Goal: Task Accomplishment & Management: Use online tool/utility

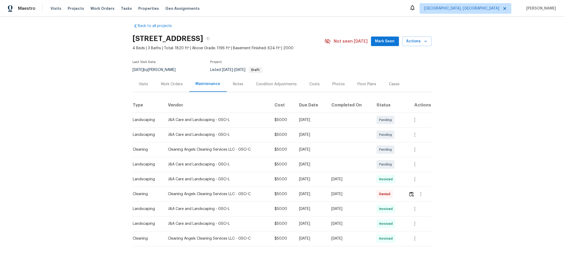
scroll to position [8, 0]
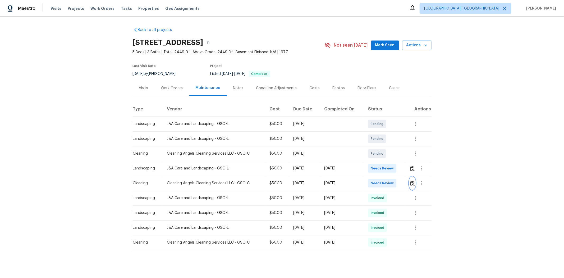
click at [401, 182] on img "button" at bounding box center [412, 183] width 4 height 5
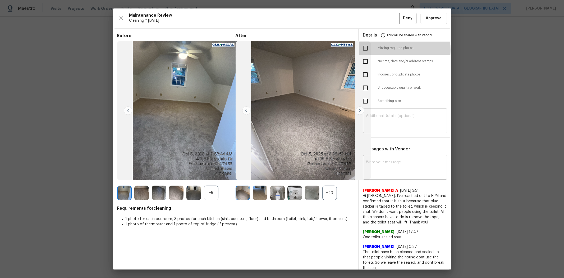
click at [363, 50] on input "checkbox" at bounding box center [365, 48] width 11 height 11
checkbox input "true"
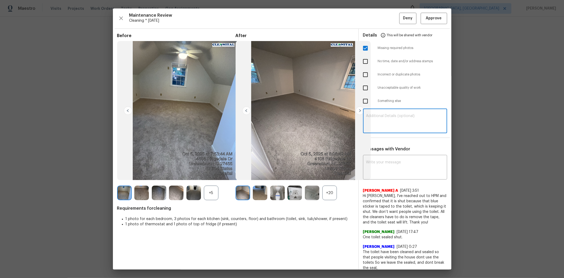
click at [388, 117] on textarea at bounding box center [405, 121] width 78 height 15
paste textarea "Maintenance Audit Team: Hello! Unfortunately, this cleaning visit completed on …"
drag, startPoint x: 403, startPoint y: 117, endPoint x: 384, endPoint y: 122, distance: 19.6
click at [387, 120] on textarea "Maintenance Audit Team: Hello! Unfortunately, this cleaning visit completed on …" at bounding box center [405, 121] width 78 height 15
type textarea "Maintenance Audit Team: Hello! Unfortunately, this cleaning visit completed on …"
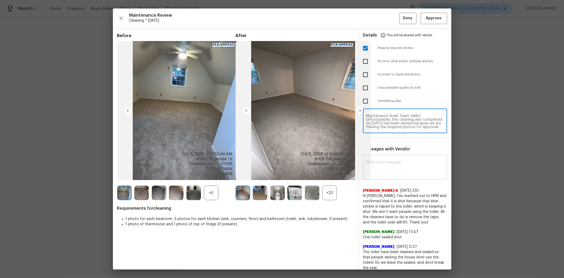
click at [375, 168] on textarea at bounding box center [405, 167] width 78 height 15
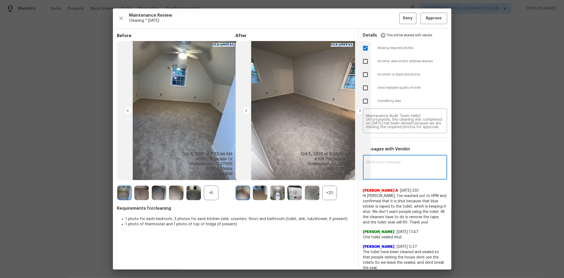
paste textarea "Maintenance Audit Team: Hello! Unfortunately, this cleaning visit completed on …"
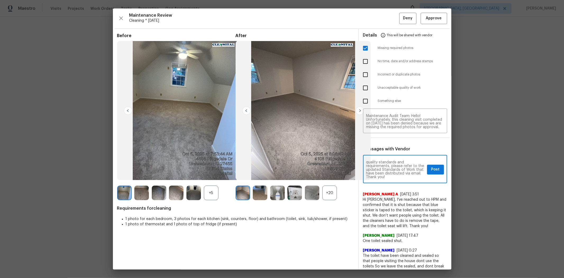
type textarea "Maintenance Audit Team: Hello! Unfortunately, this cleaning visit completed on …"
click at [401, 169] on span "Post" at bounding box center [436, 169] width 8 height 7
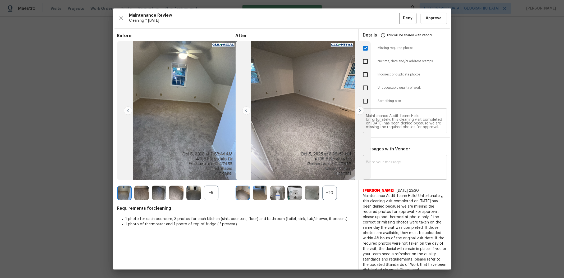
scroll to position [0, 0]
click at [401, 20] on span "Deny" at bounding box center [408, 18] width 10 height 7
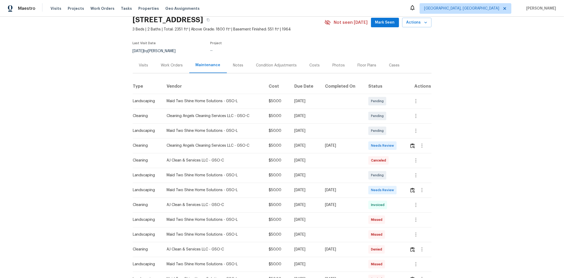
scroll to position [59, 0]
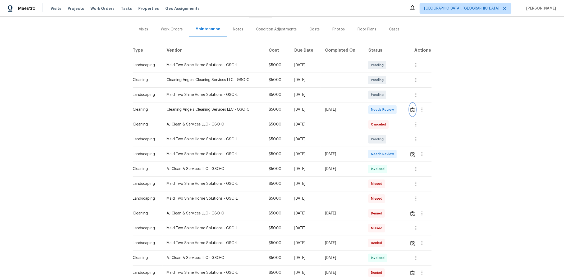
click at [401, 109] on img "button" at bounding box center [413, 109] width 4 height 5
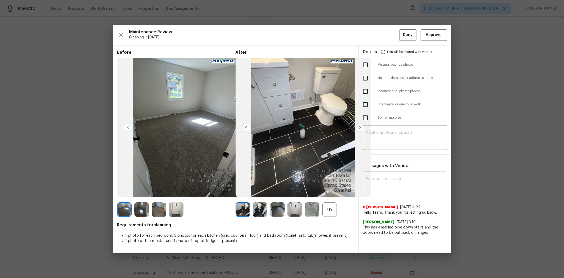
click at [365, 62] on input "checkbox" at bounding box center [365, 64] width 11 height 11
checkbox input "true"
click at [400, 133] on textarea at bounding box center [405, 138] width 78 height 15
paste textarea "Maintenance Audit Team: Hello! Unfortunately, this cleaning visit completed on …"
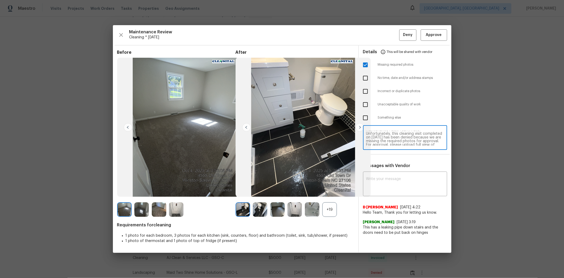
scroll to position [0, 0]
type textarea "Maintenance Audit Team: Hello! Unfortunately, this cleaning visit completed on …"
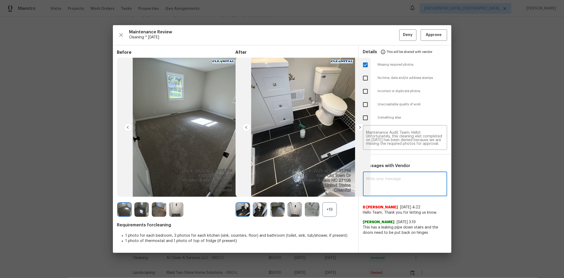
click at [401, 182] on textarea at bounding box center [405, 184] width 78 height 15
paste textarea "Maintenance Audit Team: Hello! Unfortunately, this cleaning visit completed on …"
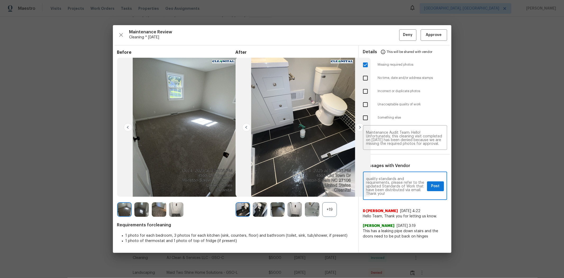
type textarea "Maintenance Audit Team: Hello! Unfortunately, this cleaning visit completed on …"
click at [401, 186] on span "Post" at bounding box center [436, 186] width 8 height 7
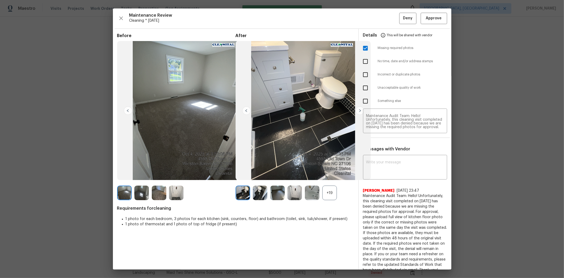
scroll to position [0, 0]
click at [401, 34] on span "This will be shared with vendor" at bounding box center [410, 35] width 46 height 13
click at [401, 20] on span "Deny" at bounding box center [408, 18] width 10 height 7
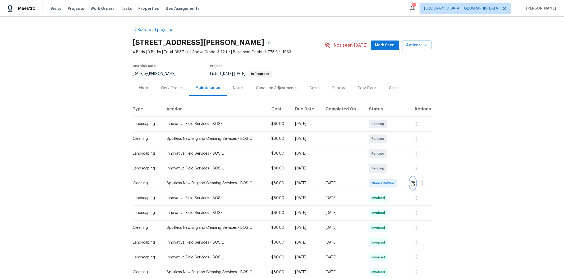
click at [304, 177] on button "button" at bounding box center [413, 183] width 6 height 13
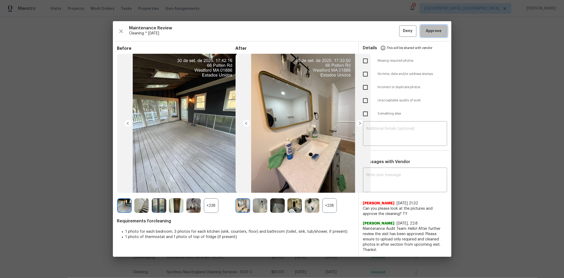
click at [304, 26] on button "Approve" at bounding box center [434, 30] width 26 height 11
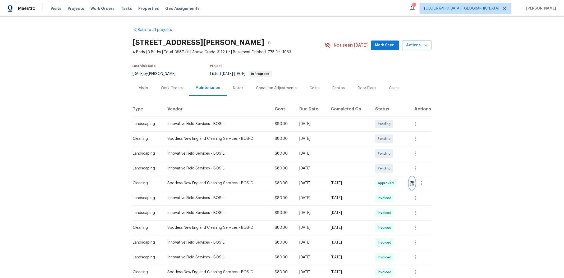
click at [401, 184] on img "button" at bounding box center [412, 183] width 4 height 5
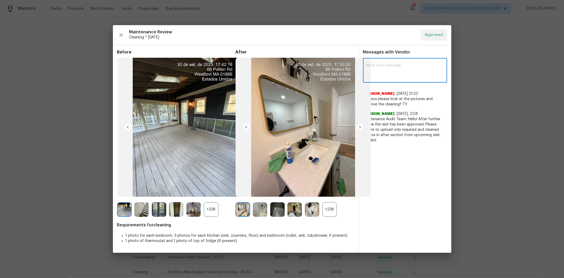
click at [391, 67] on textarea at bounding box center [405, 71] width 78 height 15
paste textarea "Maintenance Audit Team: Hello! After further review the visit has been approved…"
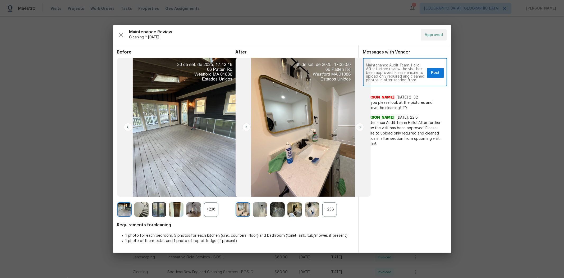
type textarea "Maintenance Audit Team: Hello! After further review the visit has been approved…"
click at [401, 72] on span "Post" at bounding box center [436, 73] width 8 height 7
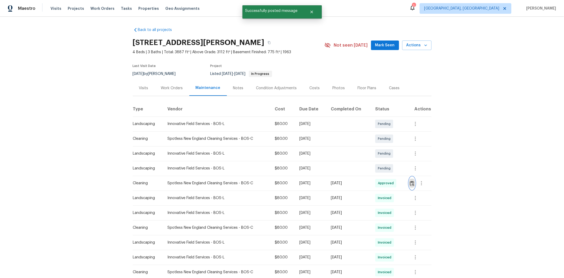
click at [401, 181] on img "button" at bounding box center [412, 183] width 4 height 5
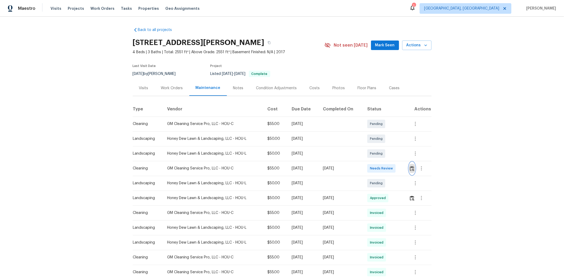
click at [401, 170] on img "button" at bounding box center [412, 168] width 4 height 5
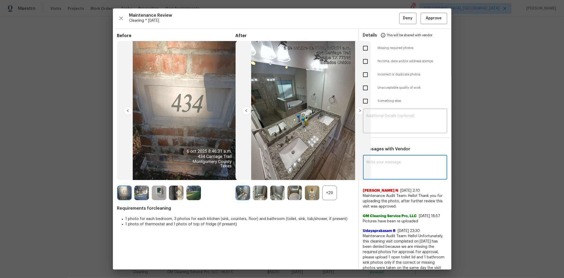
click at [380, 164] on textarea at bounding box center [405, 167] width 78 height 15
paste textarea "Maintenance Audit Team: Hello! After further review, the visit(10/06/2025) has …"
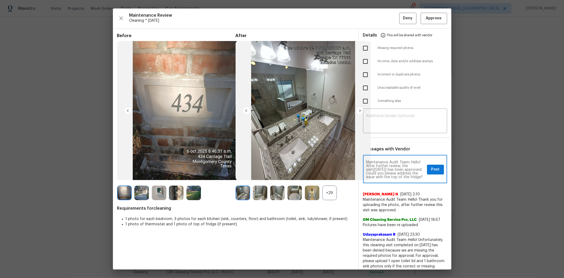
click at [386, 169] on textarea "Maintenance Audit Team: Hello! After further review, the visit(10/06/2025) has …" at bounding box center [395, 169] width 59 height 19
type textarea "Maintenance Audit Team: Hello! After further review, the visit(10/06/2025) has …"
click at [401, 172] on span "Post" at bounding box center [436, 169] width 8 height 7
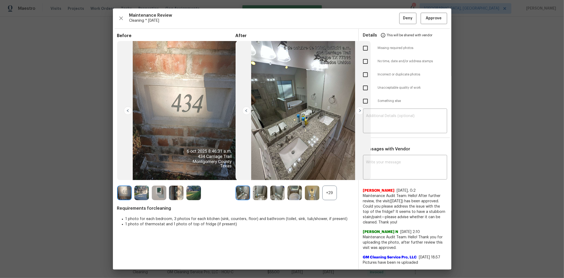
scroll to position [0, 0]
click at [401, 17] on span "Approve" at bounding box center [434, 18] width 16 height 7
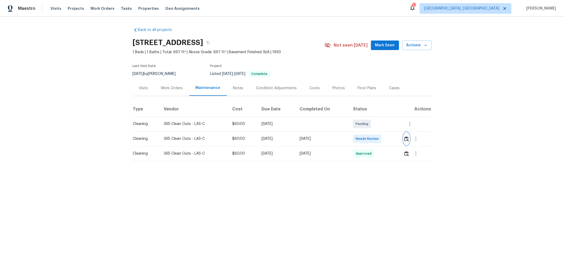
click at [304, 141] on img "button" at bounding box center [407, 138] width 4 height 5
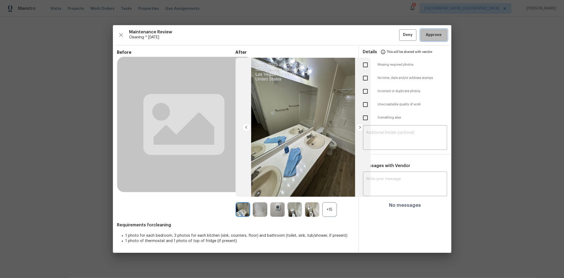
click at [304, 30] on button "Approve" at bounding box center [434, 34] width 26 height 11
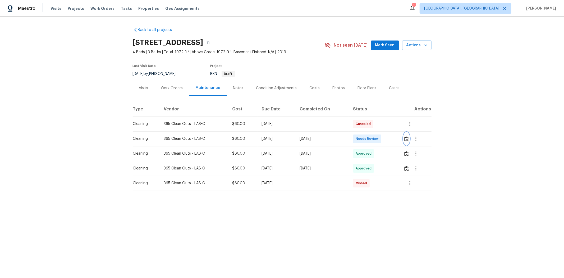
click at [401, 140] on img "button" at bounding box center [407, 138] width 4 height 5
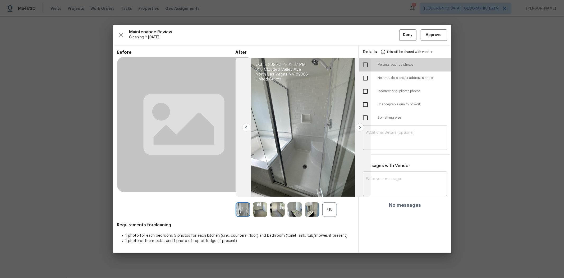
drag, startPoint x: 366, startPoint y: 67, endPoint x: 384, endPoint y: 130, distance: 66.1
click at [366, 66] on input "checkbox" at bounding box center [365, 64] width 11 height 11
checkbox input "true"
click at [392, 129] on div "​" at bounding box center [405, 137] width 84 height 23
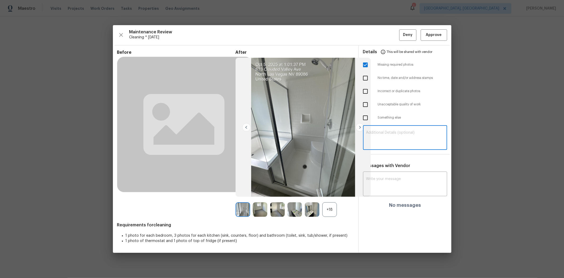
paste textarea "Maintenance Audit Team: Hello! Unfortunately, this cleaning visit completed on …"
type textarea "Maintenance Audit Team: Hello! Unfortunately, this cleaning visit completed on …"
click at [397, 178] on textarea at bounding box center [405, 184] width 78 height 15
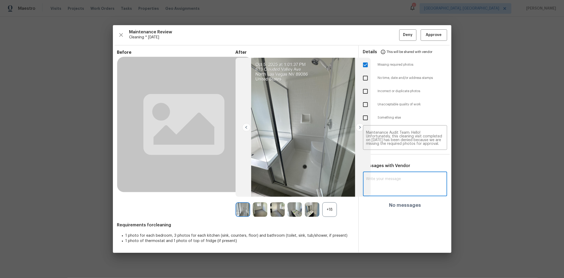
paste textarea "Maintenance Audit Team: Hello! Unfortunately, this cleaning visit completed on …"
type textarea "Maintenance Audit Team: Hello! Unfortunately, this cleaning visit completed on …"
click at [401, 186] on span "Post" at bounding box center [436, 186] width 8 height 7
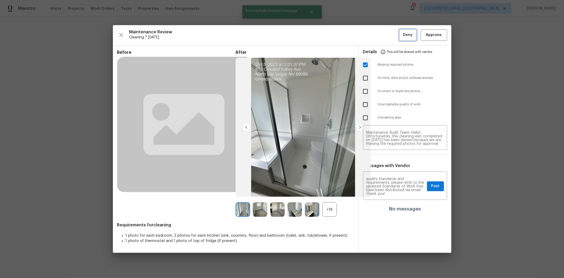
click at [401, 38] on button "Deny" at bounding box center [408, 34] width 17 height 11
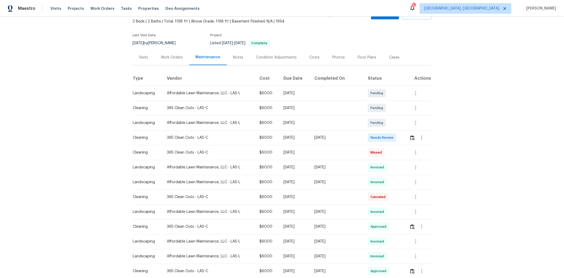
scroll to position [59, 0]
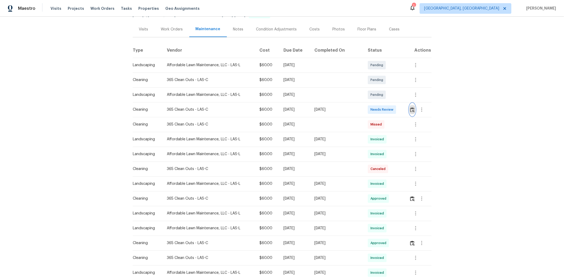
click at [401, 110] on img "button" at bounding box center [412, 109] width 4 height 5
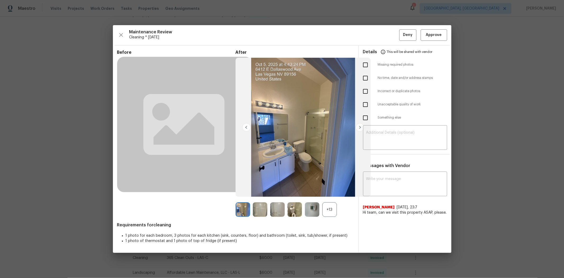
click at [367, 104] on input "checkbox" at bounding box center [365, 104] width 11 height 11
checkbox input "true"
click at [382, 130] on div "​" at bounding box center [405, 137] width 84 height 23
paste textarea "Maintenance Audit Team: Hello! Unfortunately, this cleaning visit completed on …"
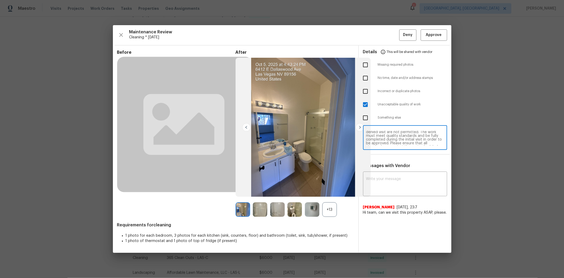
scroll to position [0, 0]
click at [395, 139] on textarea "Maintenance Audit Team: Hello! Unfortunately, this cleaning visit completed on …" at bounding box center [405, 138] width 78 height 15
type textarea "Maintenance Audit Team: Hello! Unfortunately, this cleaning visit completed on …"
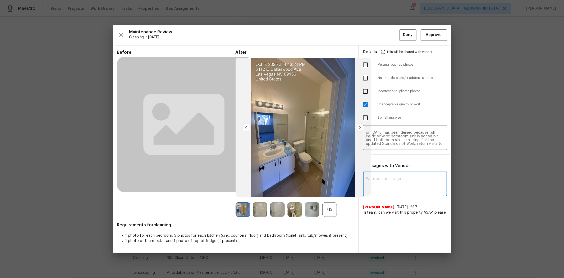
click at [401, 179] on textarea at bounding box center [405, 184] width 78 height 15
paste textarea "Maintenance Audit Team: Hello! Unfortunately, this cleaning visit completed on …"
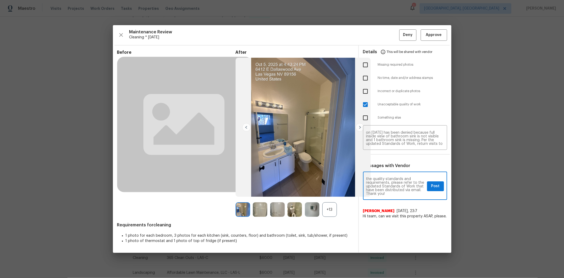
type textarea "Maintenance Audit Team: Hello! Unfortunately, this cleaning visit completed on …"
click at [401, 186] on span "Post" at bounding box center [436, 186] width 8 height 7
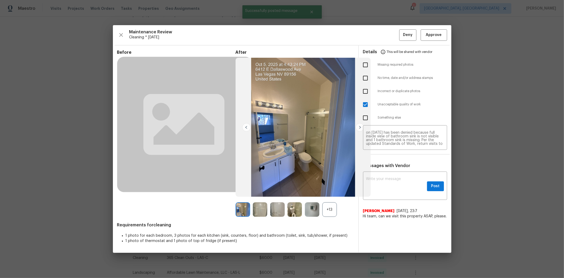
scroll to position [0, 0]
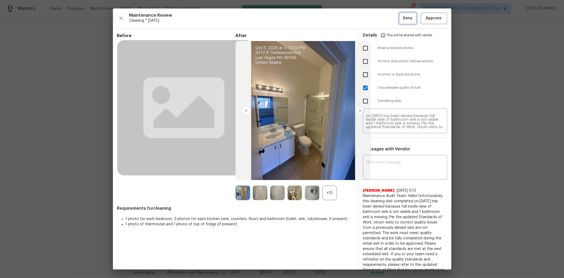
click at [401, 16] on span "Deny" at bounding box center [408, 18] width 10 height 7
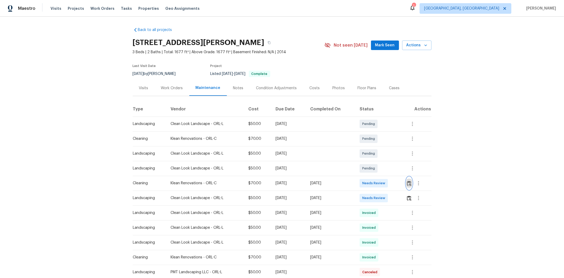
click at [401, 184] on img "button" at bounding box center [409, 183] width 4 height 5
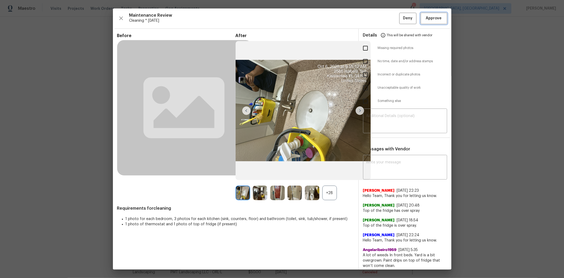
click at [401, 19] on span "Approve" at bounding box center [434, 18] width 18 height 7
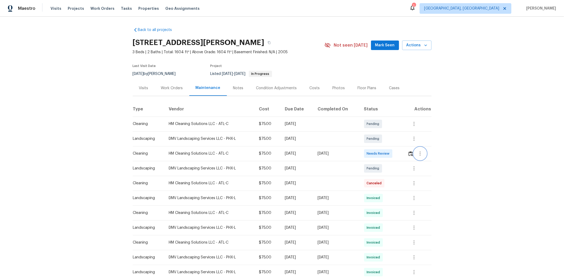
click at [401, 153] on button "button" at bounding box center [420, 153] width 13 height 13
click at [401, 153] on div at bounding box center [282, 139] width 564 height 278
click at [401, 153] on img "button" at bounding box center [411, 153] width 4 height 5
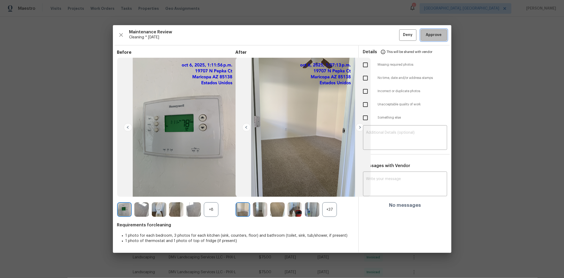
click at [401, 31] on button "Approve" at bounding box center [434, 34] width 26 height 11
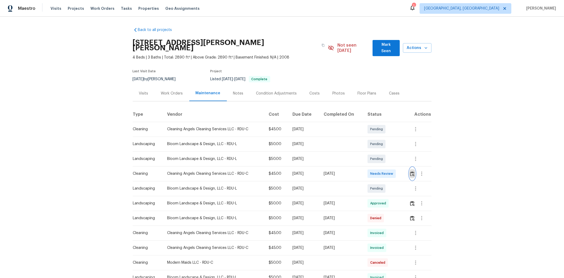
click at [304, 171] on img "button" at bounding box center [412, 173] width 4 height 5
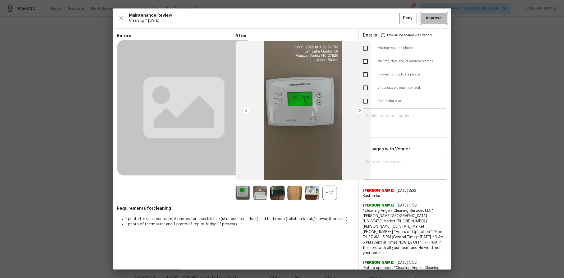
click at [304, 18] on span "Approve" at bounding box center [434, 18] width 16 height 7
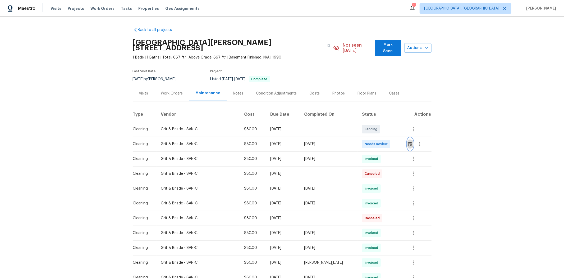
click at [401, 142] on img "button" at bounding box center [410, 144] width 4 height 5
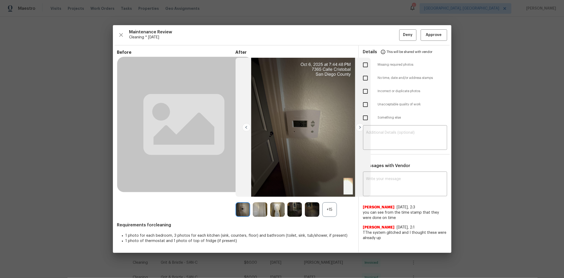
click at [369, 105] on input "checkbox" at bounding box center [365, 104] width 11 height 11
checkbox input "true"
click at [366, 61] on input "checkbox" at bounding box center [365, 64] width 11 height 11
checkbox input "true"
click at [367, 102] on input "checkbox" at bounding box center [365, 104] width 11 height 11
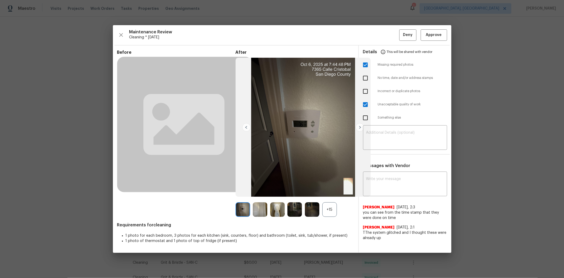
checkbox input "false"
click at [390, 138] on textarea at bounding box center [405, 138] width 78 height 15
paste textarea "Maintenance Audit Team: Hello! Unfortunately, this cleaning visit completed on …"
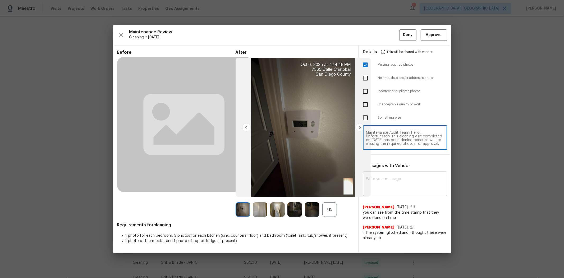
click at [397, 139] on textarea "Maintenance Audit Team: Hello! Unfortunately, this cleaning visit completed on …" at bounding box center [405, 138] width 78 height 15
type textarea "Maintenance Audit Team: Hello! Unfortunately, this cleaning visit completed on …"
click at [400, 180] on textarea at bounding box center [405, 184] width 78 height 15
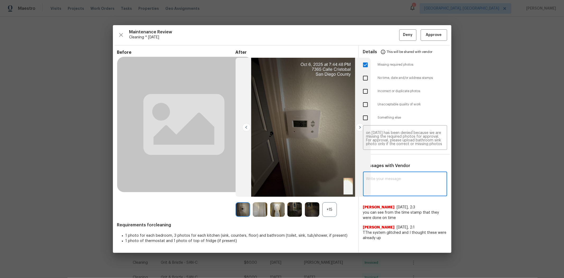
paste textarea "Maintenance Audit Team: Hello! Unfortunately, this cleaning visit completed on …"
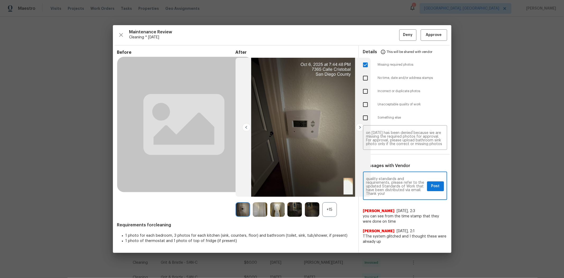
type textarea "Maintenance Audit Team: Hello! Unfortunately, this cleaning visit completed on …"
click at [401, 186] on span "Post" at bounding box center [436, 186] width 8 height 7
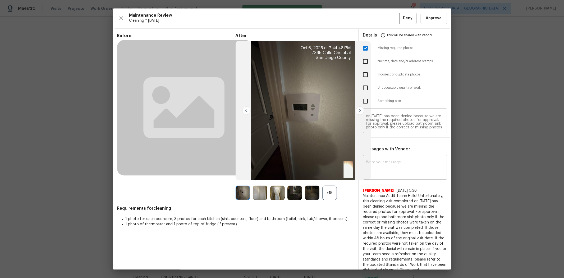
scroll to position [0, 0]
click at [401, 15] on span "Deny" at bounding box center [408, 18] width 10 height 7
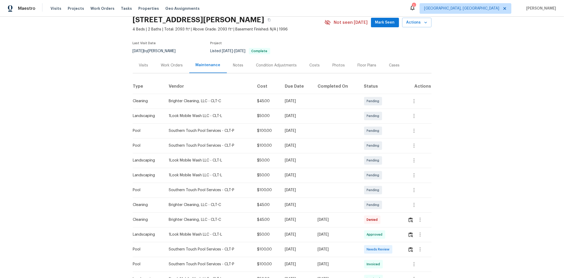
scroll to position [29, 0]
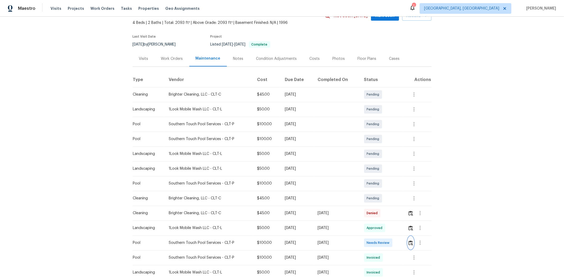
click at [401, 186] on img "button" at bounding box center [411, 242] width 4 height 5
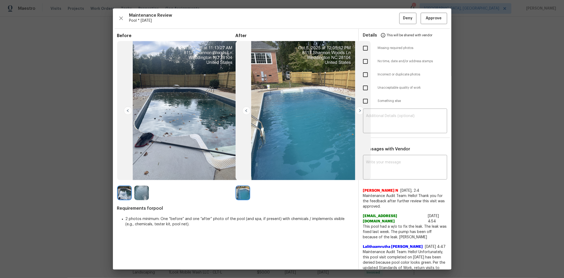
click at [361, 46] on input "checkbox" at bounding box center [365, 48] width 11 height 11
checkbox input "true"
click at [396, 121] on textarea at bounding box center [405, 121] width 78 height 15
paste textarea "Maintenance Audit Team: Hello! Unfortunately, this pool visit completed on 10/0…"
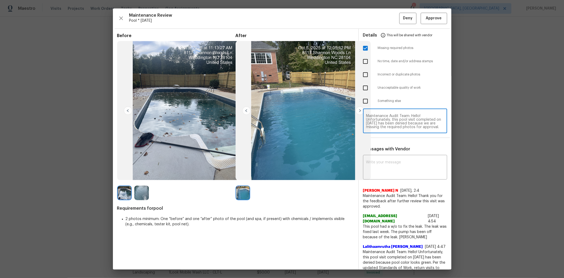
scroll to position [48, 0]
type textarea "Maintenance Audit Team: Hello! Unfortunately, this pool visit completed on 10/0…"
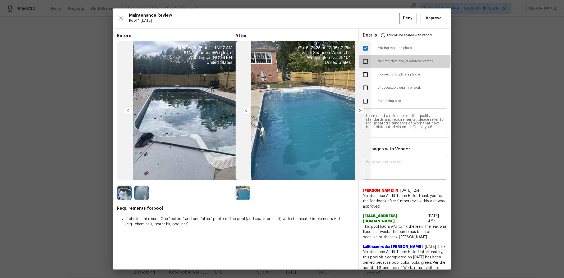
click at [364, 60] on input "checkbox" at bounding box center [365, 61] width 11 height 11
checkbox input "true"
click at [394, 167] on textarea at bounding box center [405, 167] width 78 height 15
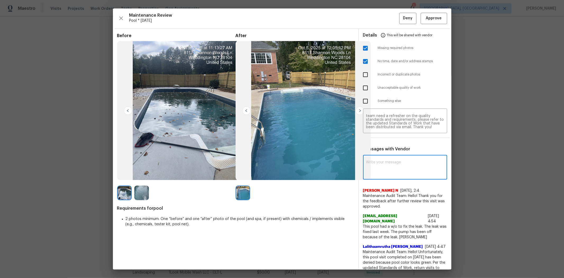
paste textarea "Maintenance Audit Team: Hello! Unfortunately, this pool visit completed on 10/0…"
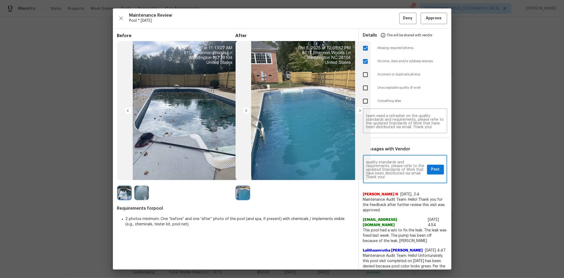
type textarea "Maintenance Audit Team: Hello! Unfortunately, this pool visit completed on 10/0…"
click at [364, 61] on input "checkbox" at bounding box center [365, 61] width 11 height 11
checkbox input "false"
click at [401, 167] on span "Post" at bounding box center [436, 169] width 8 height 7
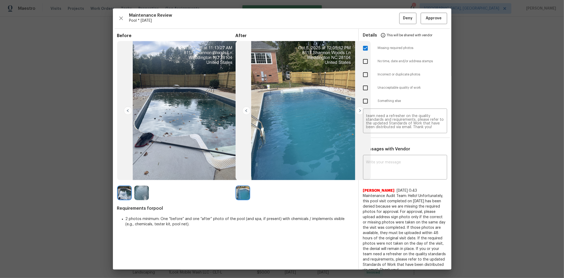
scroll to position [0, 0]
click at [401, 15] on span "Deny" at bounding box center [408, 18] width 10 height 7
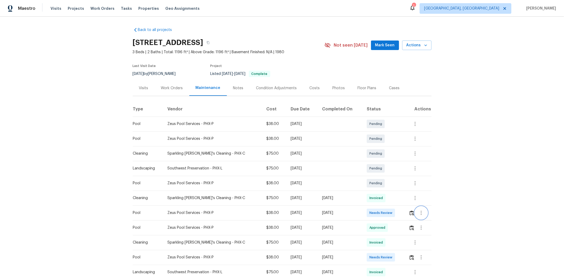
click at [401, 186] on button "button" at bounding box center [421, 212] width 13 height 13
click at [401, 186] on div at bounding box center [282, 139] width 564 height 278
click at [401, 186] on img "button" at bounding box center [412, 212] width 4 height 5
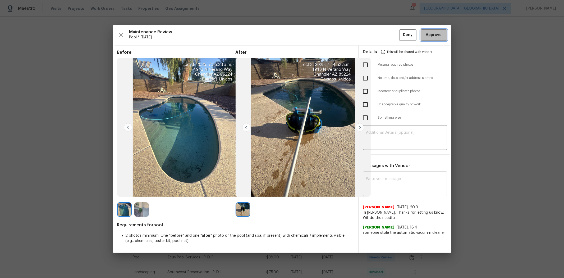
click at [401, 31] on button "Approve" at bounding box center [434, 34] width 26 height 11
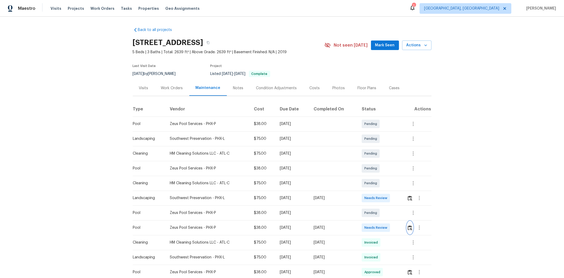
click at [401, 186] on img "button" at bounding box center [410, 227] width 4 height 5
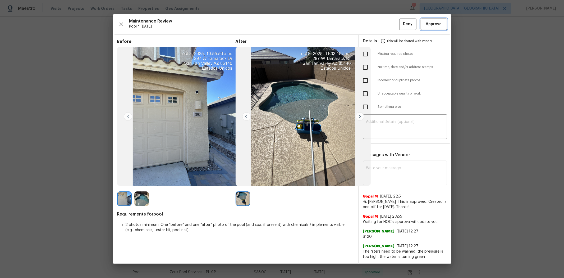
click at [401, 26] on span "Approve" at bounding box center [434, 24] width 16 height 7
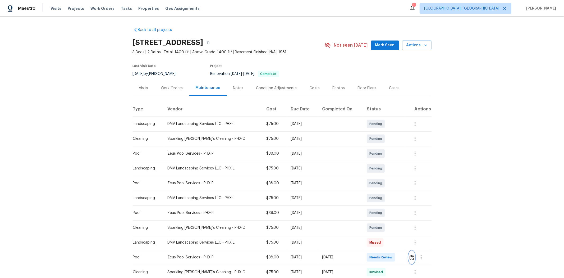
click at [401, 186] on button "button" at bounding box center [412, 257] width 6 height 13
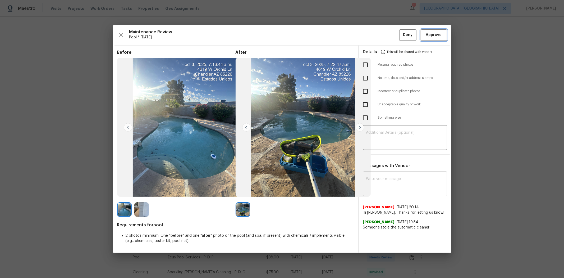
drag, startPoint x: 441, startPoint y: 29, endPoint x: 445, endPoint y: 24, distance: 6.7
click at [401, 29] on button "Approve" at bounding box center [434, 34] width 26 height 11
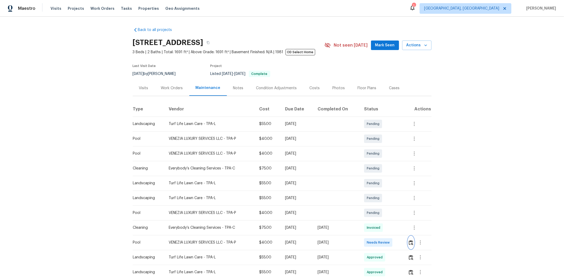
click at [401, 186] on img "button" at bounding box center [411, 242] width 4 height 5
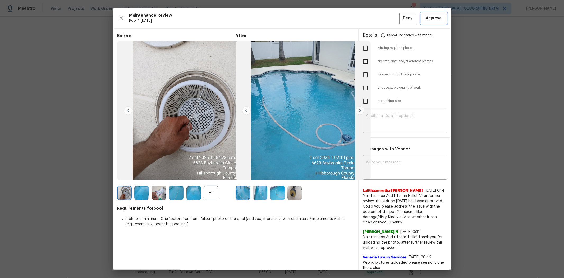
click at [401, 21] on span "Approve" at bounding box center [434, 18] width 16 height 7
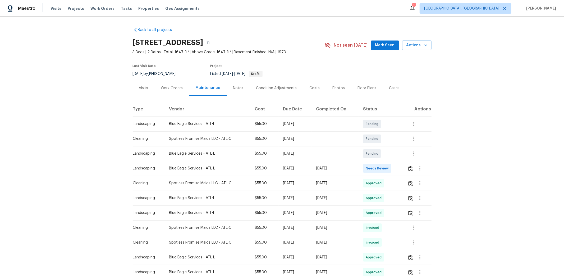
click at [401, 169] on td at bounding box center [418, 168] width 28 height 15
click at [401, 168] on img "button" at bounding box center [411, 168] width 4 height 5
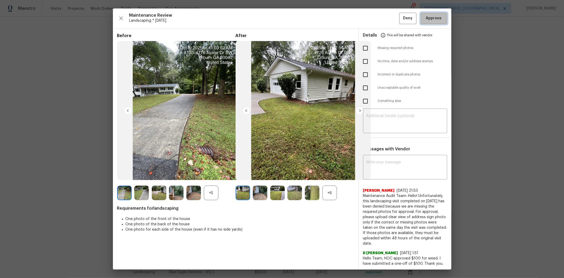
click at [401, 19] on span "Approve" at bounding box center [434, 18] width 16 height 7
